Goal: Task Accomplishment & Management: Manage account settings

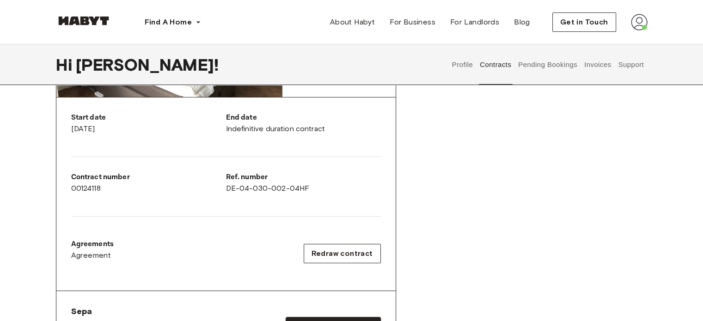
click at [586, 58] on button "Invoices" at bounding box center [597, 64] width 29 height 41
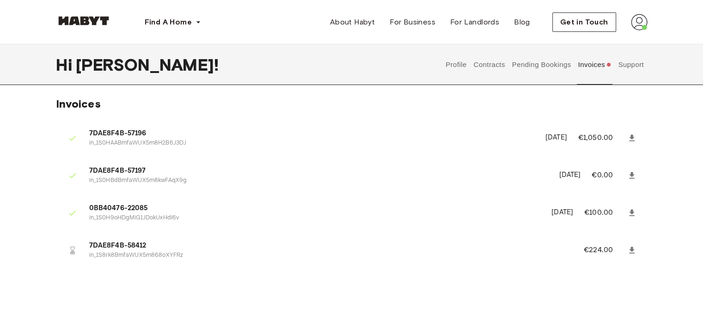
scroll to position [3, 0]
click at [636, 254] on link at bounding box center [631, 250] width 17 height 17
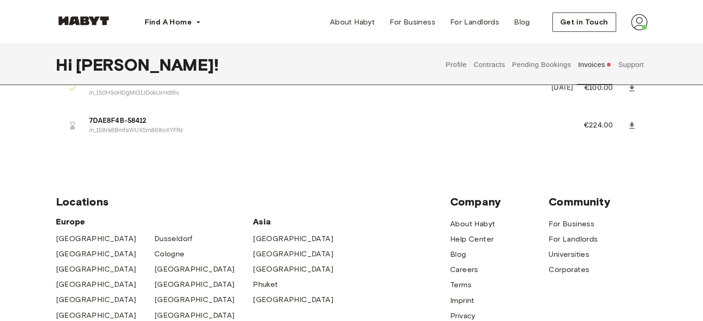
scroll to position [0, 0]
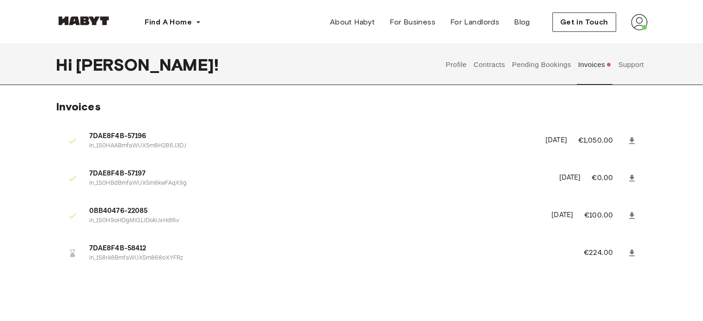
click at [592, 65] on button "Invoices" at bounding box center [595, 64] width 36 height 41
click at [534, 60] on button "Pending Bookings" at bounding box center [541, 64] width 61 height 41
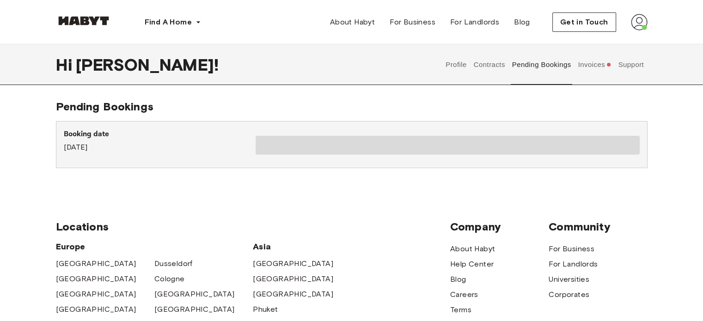
click at [601, 59] on button "Invoices" at bounding box center [595, 64] width 36 height 41
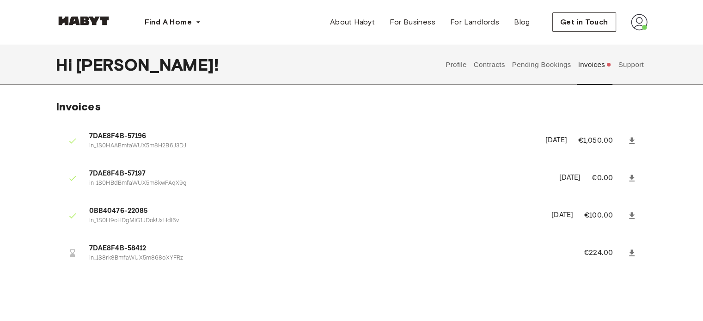
click at [453, 63] on button "Profile" at bounding box center [457, 64] width 24 height 41
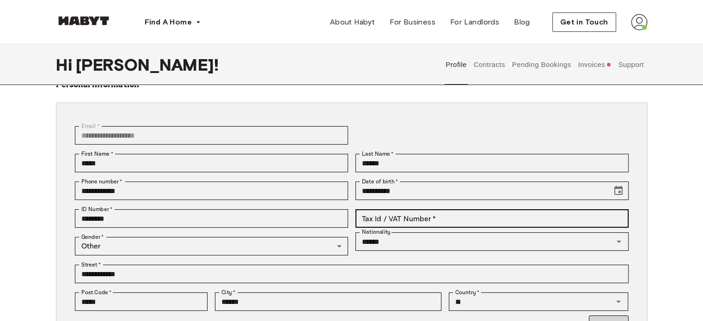
scroll to position [36, 0]
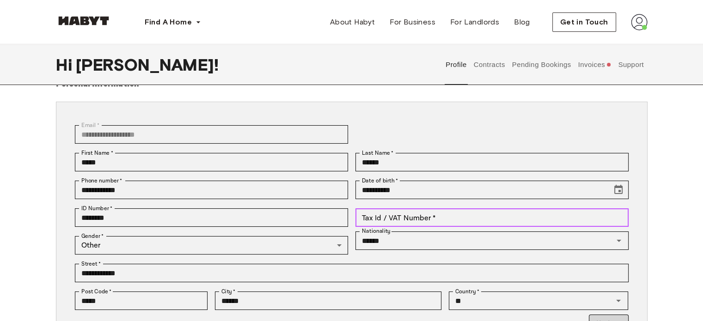
click at [394, 219] on input "Tax Id / VAT Number   *" at bounding box center [491, 217] width 273 height 18
click at [524, 227] on div "Tax Id / VAT Number   * Tax Id / VAT Number   *" at bounding box center [488, 218] width 280 height 28
type input "**********"
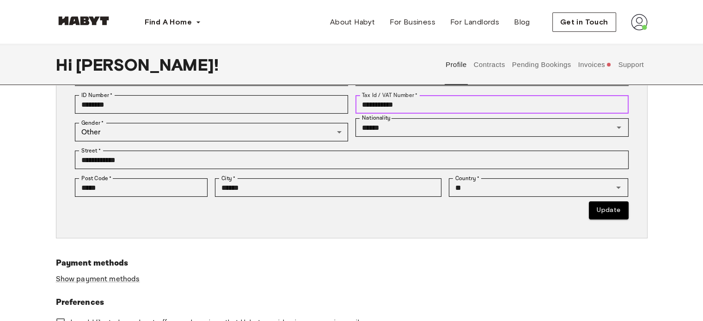
scroll to position [118, 0]
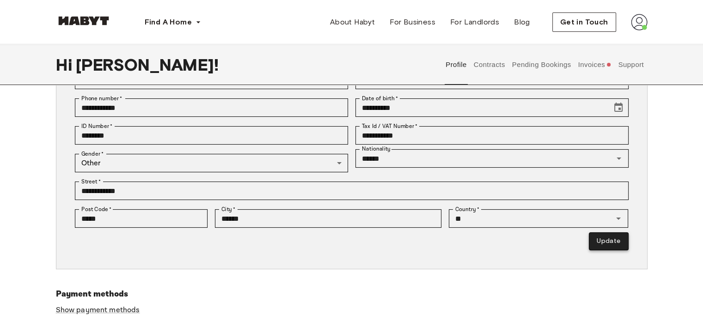
click at [607, 240] on button "Update" at bounding box center [608, 241] width 39 height 18
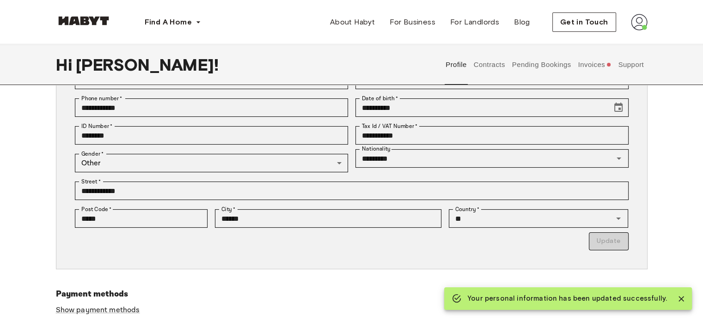
type input "*********"
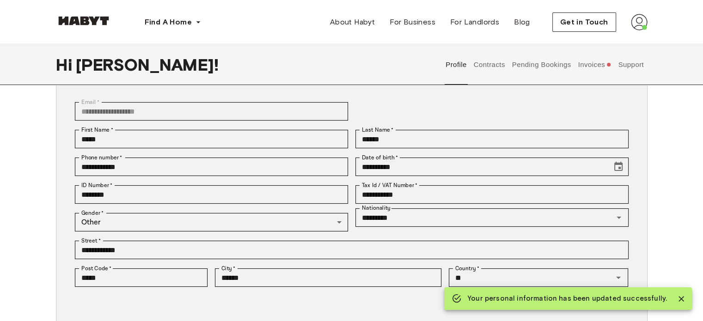
scroll to position [57, 0]
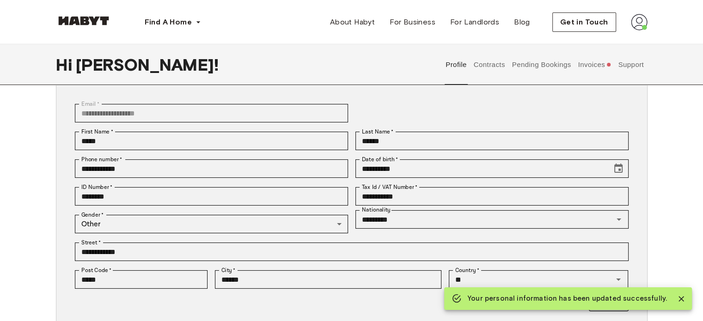
click at [586, 72] on button "Invoices" at bounding box center [595, 64] width 36 height 41
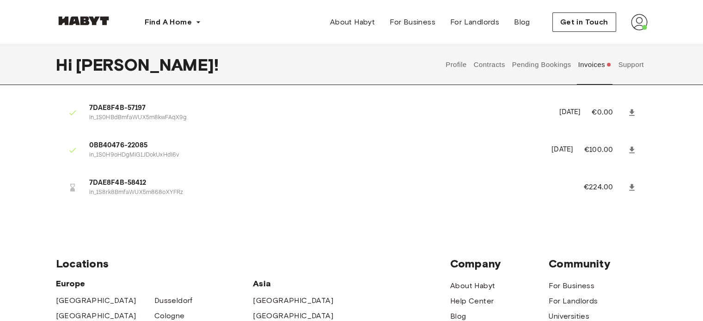
scroll to position [65, 0]
click at [590, 187] on p "€224.00" at bounding box center [605, 188] width 42 height 11
